Goal: Task Accomplishment & Management: Manage account settings

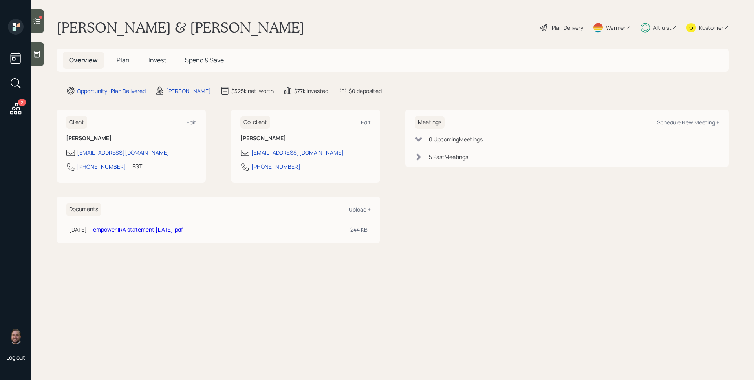
click at [123, 59] on span "Plan" at bounding box center [123, 60] width 13 height 9
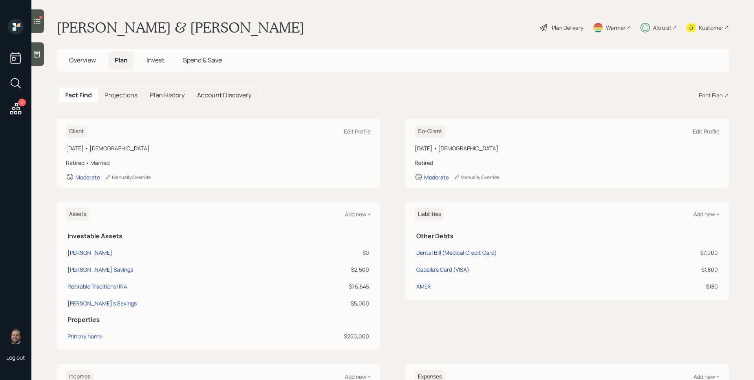
click at [153, 53] on h5 "Invest" at bounding box center [155, 60] width 30 height 17
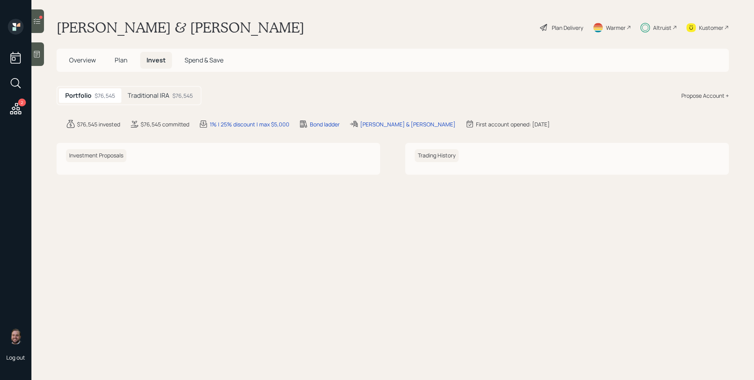
click at [143, 88] on div "Traditional IRA $76,545" at bounding box center [160, 95] width 78 height 15
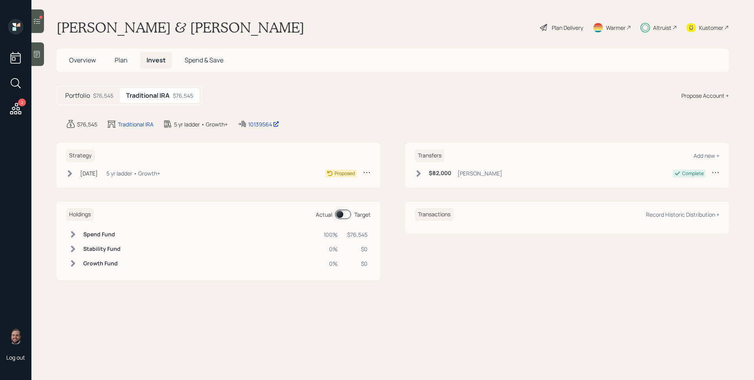
click at [137, 168] on div "Strategy [DATE] [DATE] 4:10 PM EDT 5 yr ladder • Growth+ Proposed" at bounding box center [218, 165] width 323 height 45
click at [137, 170] on div "5 yr ladder • Growth+" at bounding box center [133, 173] width 54 height 8
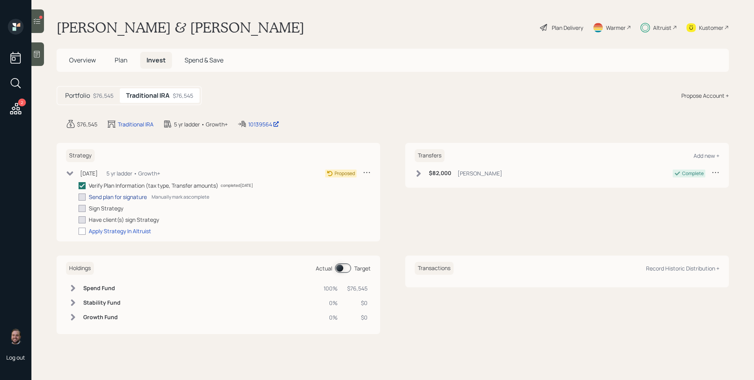
click at [137, 196] on div "Send plan for signature" at bounding box center [118, 197] width 58 height 8
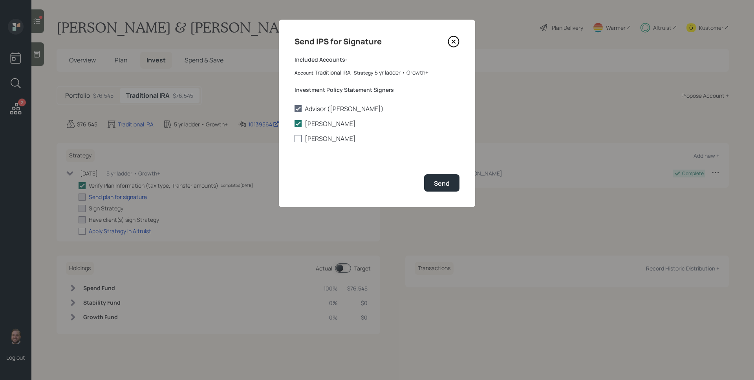
click at [325, 141] on label "[PERSON_NAME]" at bounding box center [376, 138] width 165 height 9
click at [294, 139] on input "[PERSON_NAME]" at bounding box center [294, 139] width 0 height 0
checkbox input "true"
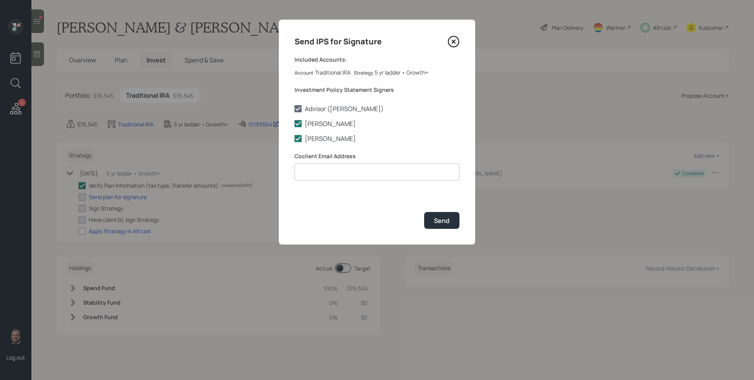
click at [457, 38] on icon at bounding box center [453, 42] width 11 height 11
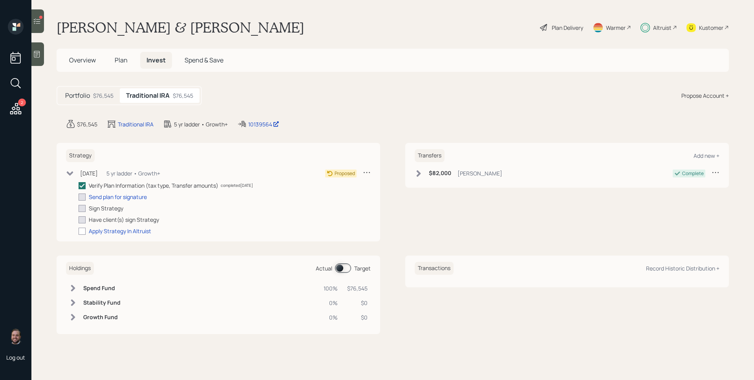
click at [118, 59] on span "Plan" at bounding box center [121, 60] width 13 height 9
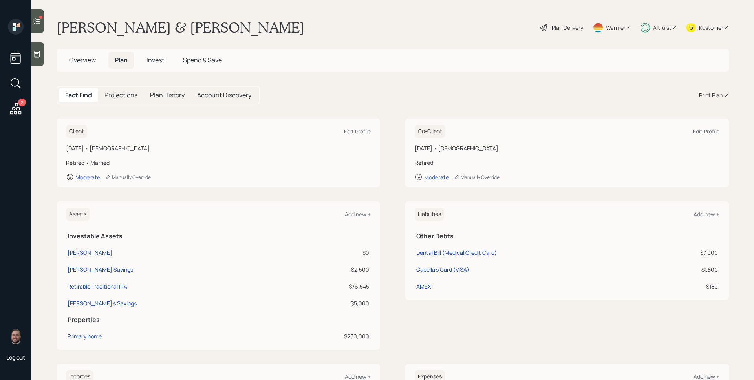
click at [88, 65] on h5 "Overview" at bounding box center [82, 60] width 39 height 17
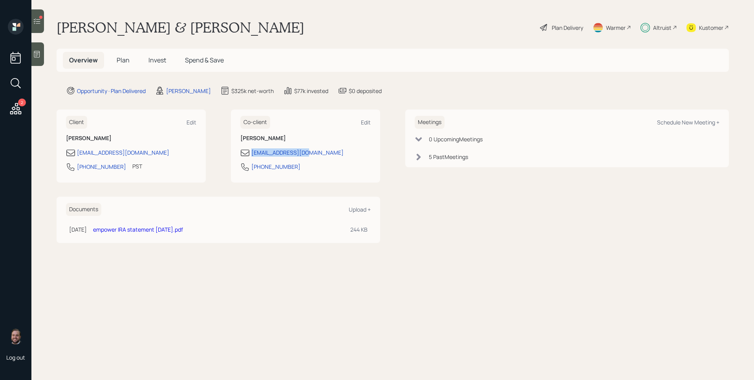
drag, startPoint x: 314, startPoint y: 148, endPoint x: 325, endPoint y: 153, distance: 12.3
click at [325, 153] on div "[EMAIL_ADDRESS][DOMAIN_NAME]" at bounding box center [305, 152] width 130 height 9
copy div "[EMAIL_ADDRESS][DOMAIN_NAME]"
click at [118, 60] on span "Plan" at bounding box center [123, 60] width 13 height 9
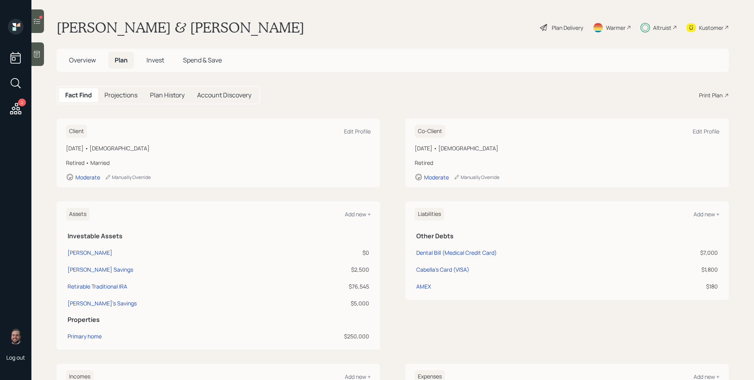
click at [155, 58] on span "Invest" at bounding box center [155, 60] width 18 height 9
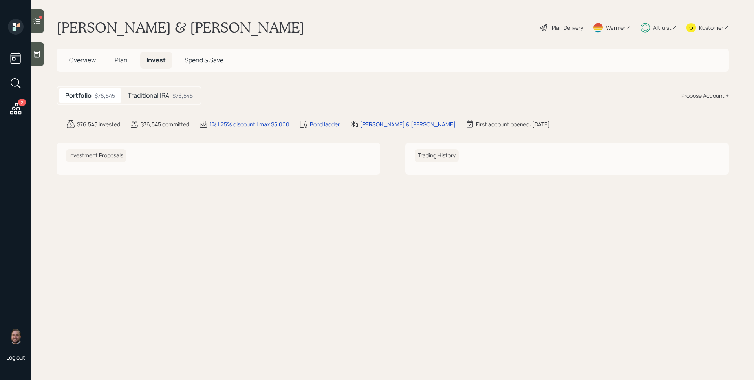
click at [161, 96] on h5 "Traditional IRA" at bounding box center [149, 95] width 42 height 7
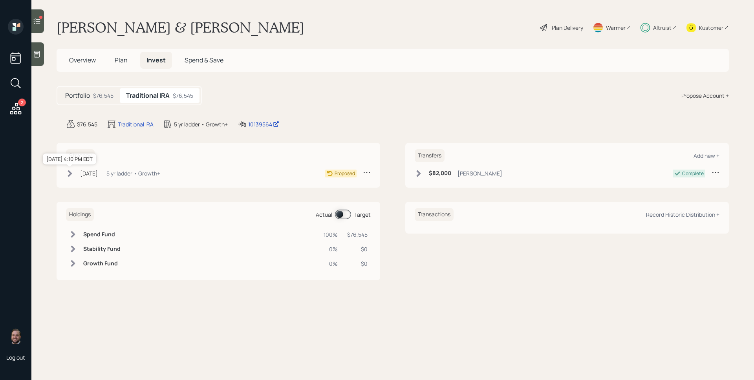
click at [85, 173] on div "[DATE]" at bounding box center [89, 173] width 18 height 8
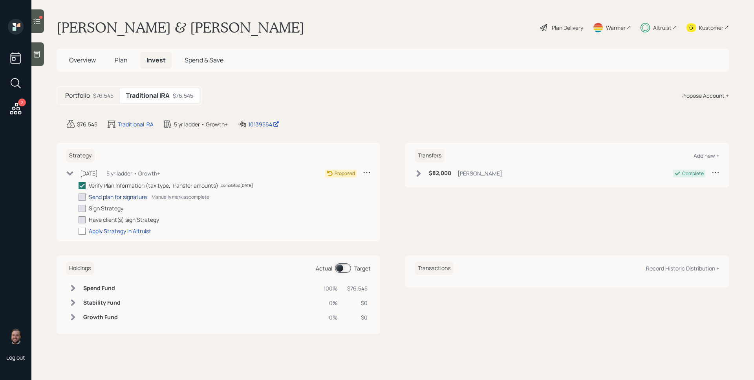
click at [100, 198] on div "Send plan for signature" at bounding box center [118, 197] width 58 height 8
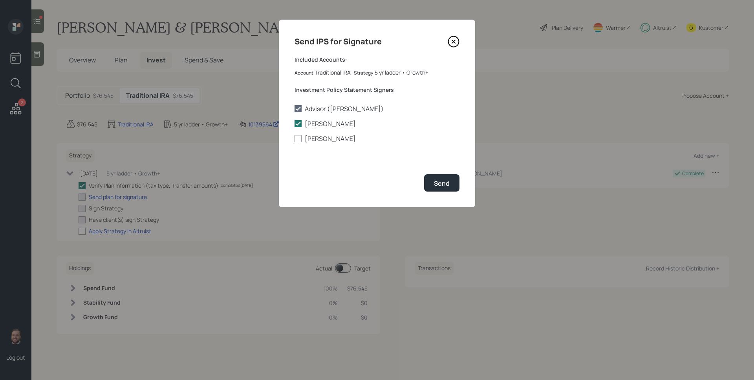
click at [330, 144] on div "Send IPS for Signature Included Accounts: Account Traditional IRA Strategy 5 yr…" at bounding box center [377, 114] width 196 height 188
click at [329, 141] on label "[PERSON_NAME]" at bounding box center [376, 138] width 165 height 9
click at [294, 139] on input "[PERSON_NAME]" at bounding box center [294, 139] width 0 height 0
checkbox input "true"
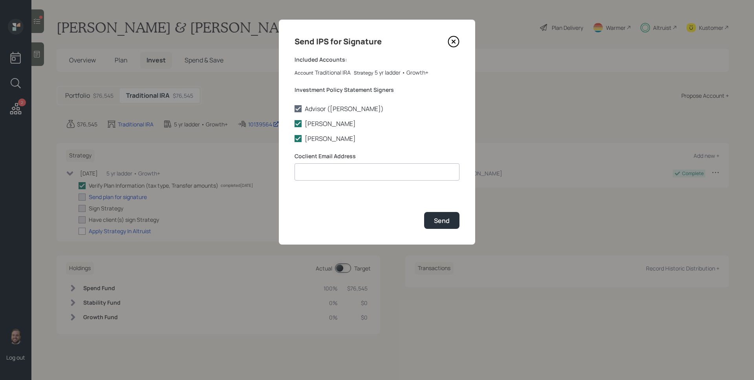
click at [338, 170] on input at bounding box center [376, 171] width 165 height 17
paste input "[EMAIL_ADDRESS][DOMAIN_NAME]"
type input "[EMAIL_ADDRESS][DOMAIN_NAME]"
click at [436, 225] on button "Send" at bounding box center [441, 220] width 35 height 17
checkbox input "true"
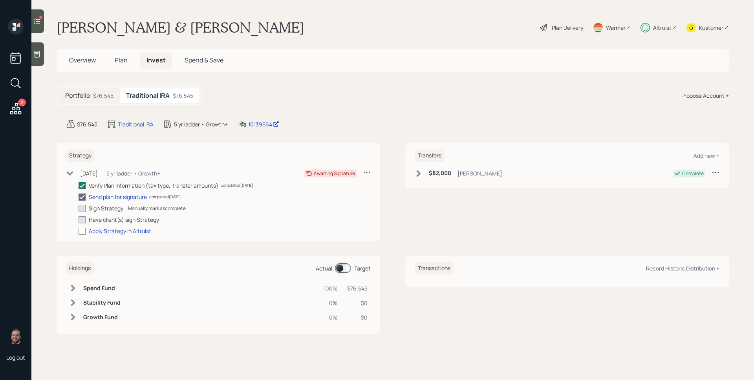
click at [146, 208] on div "Manually mark as complete" at bounding box center [157, 208] width 58 height 7
checkbox input "true"
